Goal: Task Accomplishment & Management: Use online tool/utility

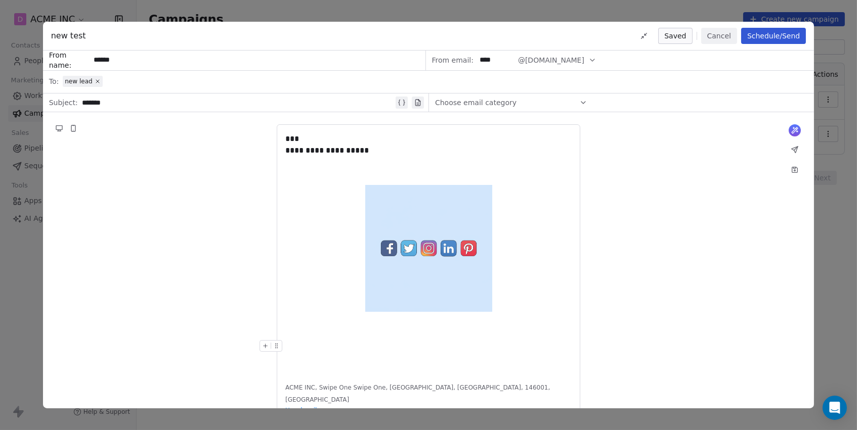
scroll to position [21, 0]
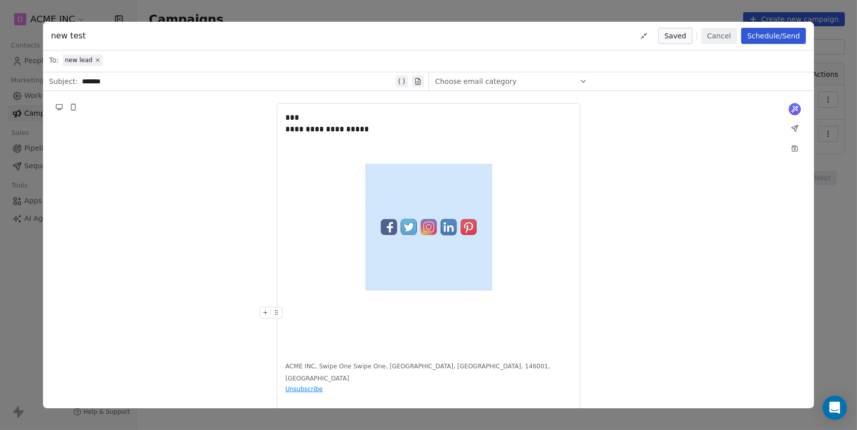
click at [349, 312] on div at bounding box center [428, 313] width 286 height 12
click at [264, 314] on icon at bounding box center [265, 313] width 7 height 7
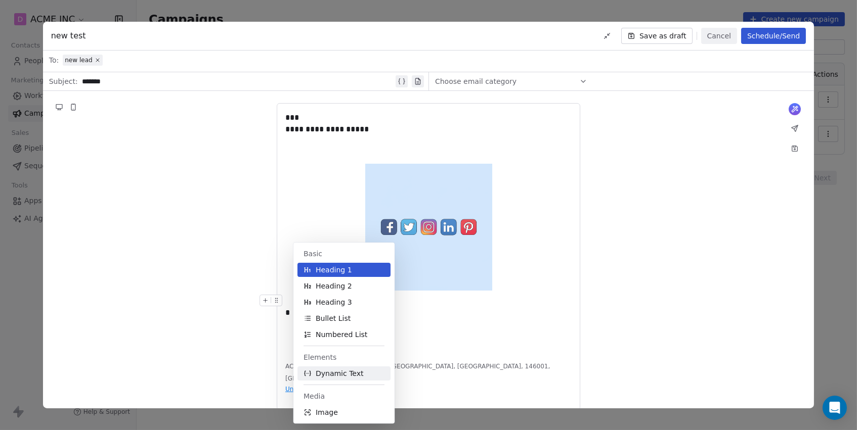
scroll to position [0, 0]
click at [437, 248] on img at bounding box center [428, 227] width 127 height 127
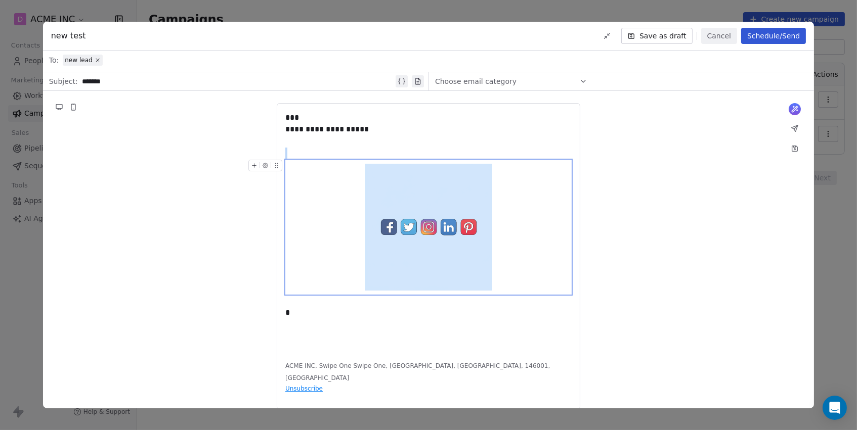
click at [267, 162] on icon "button" at bounding box center [265, 165] width 7 height 7
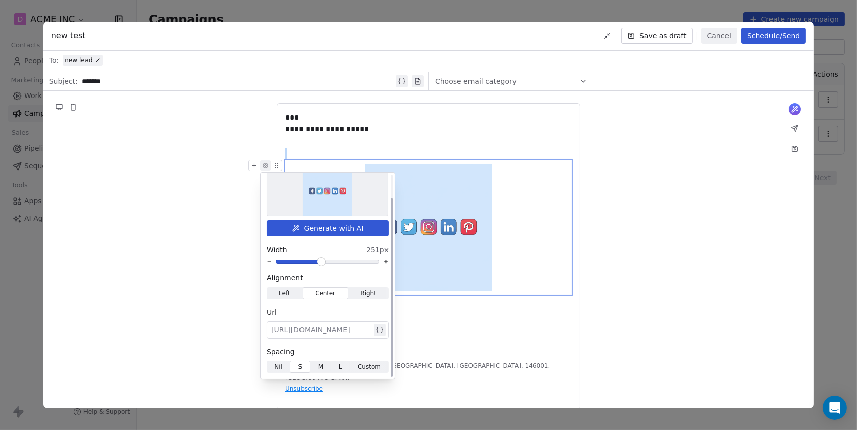
scroll to position [26, 0]
click at [279, 369] on span "Nil" at bounding box center [278, 368] width 8 height 9
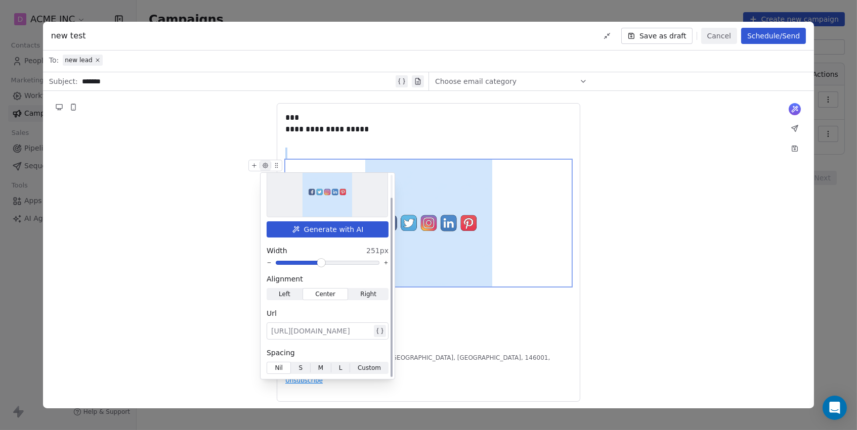
click at [371, 366] on span "Custom" at bounding box center [369, 368] width 23 height 9
click at [371, 366] on span "Custom" at bounding box center [368, 368] width 23 height 9
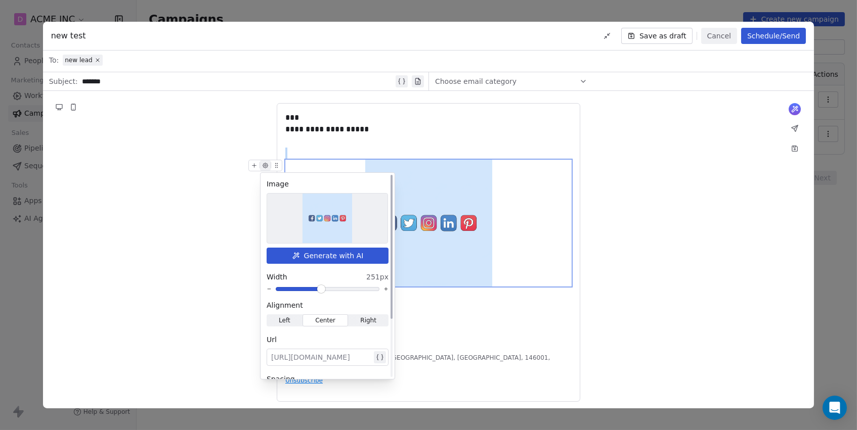
scroll to position [0, 0]
click at [256, 165] on icon at bounding box center [254, 165] width 7 height 7
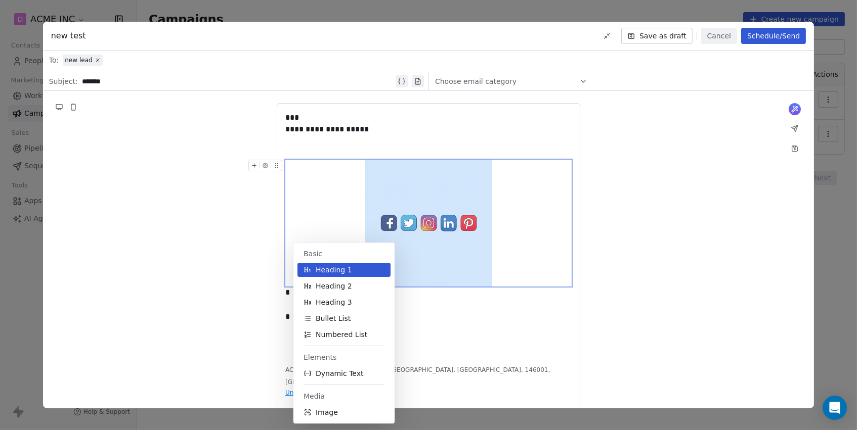
click at [256, 165] on icon at bounding box center [254, 165] width 7 height 7
click at [343, 410] on button "Image" at bounding box center [343, 413] width 93 height 14
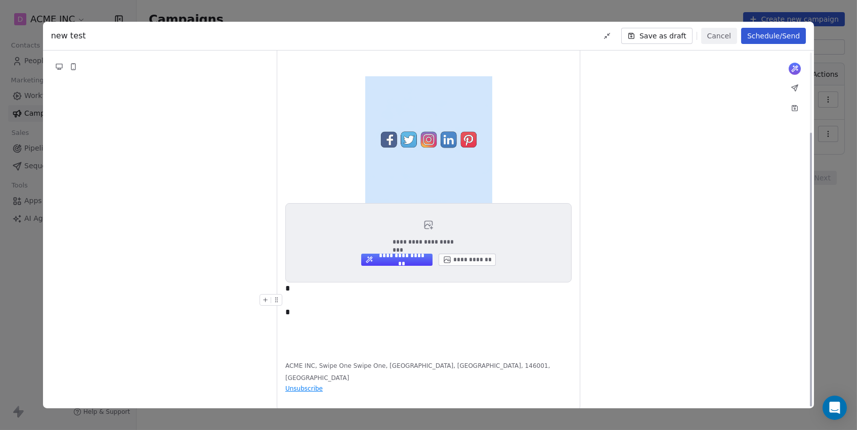
scroll to position [105, 0]
click at [372, 308] on body "**********" at bounding box center [428, 215] width 857 height 430
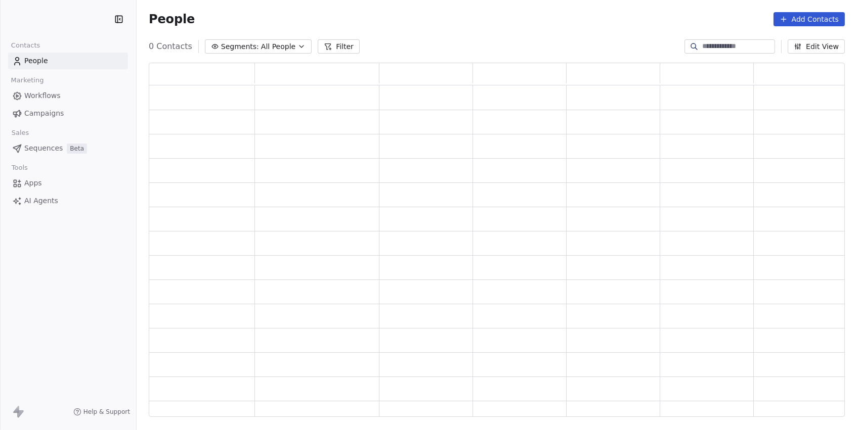
scroll to position [355, 696]
